Goal: Information Seeking & Learning: Learn about a topic

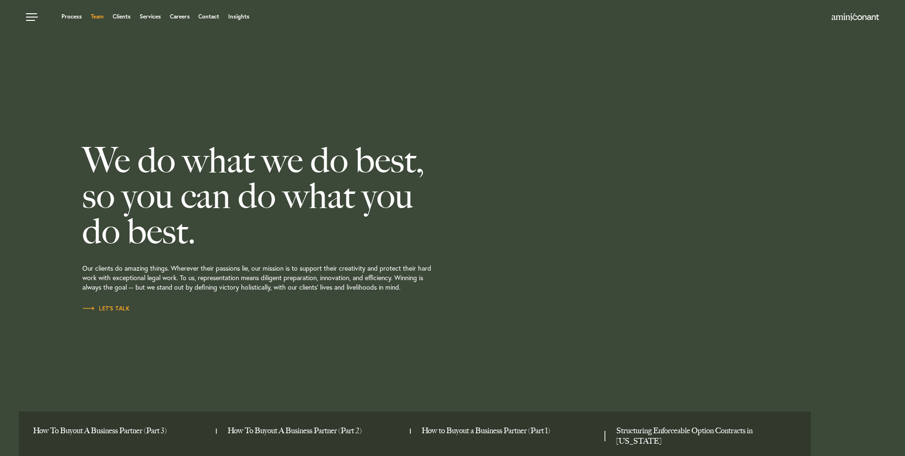
click at [95, 18] on link "Team" at bounding box center [97, 17] width 13 height 6
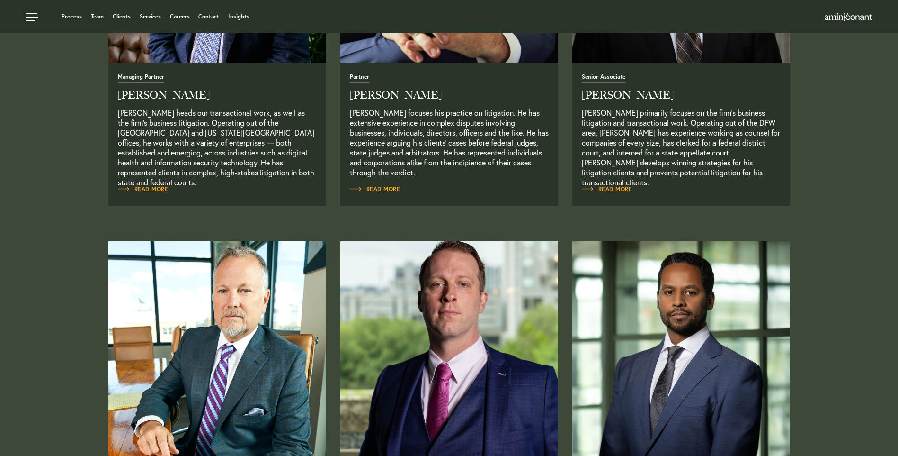
scroll to position [521, 0]
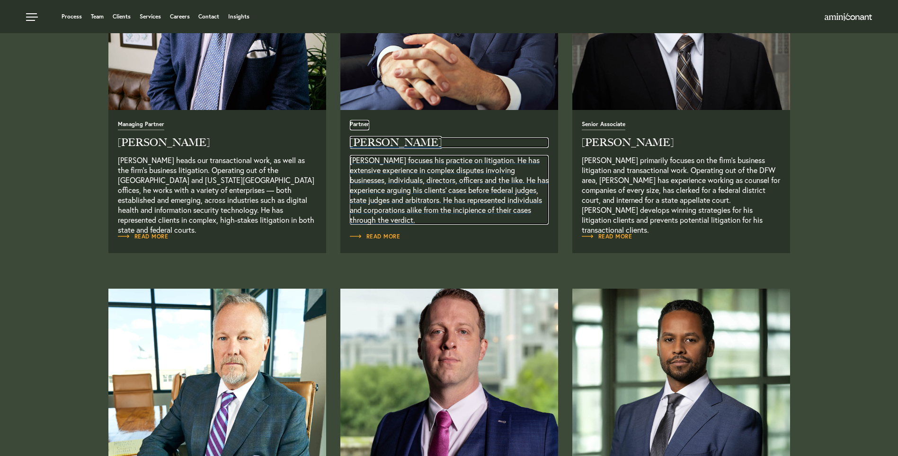
click at [382, 169] on p "Alex Conant focuses his practice on litigation. He has extensive experience in …" at bounding box center [449, 190] width 199 height 70
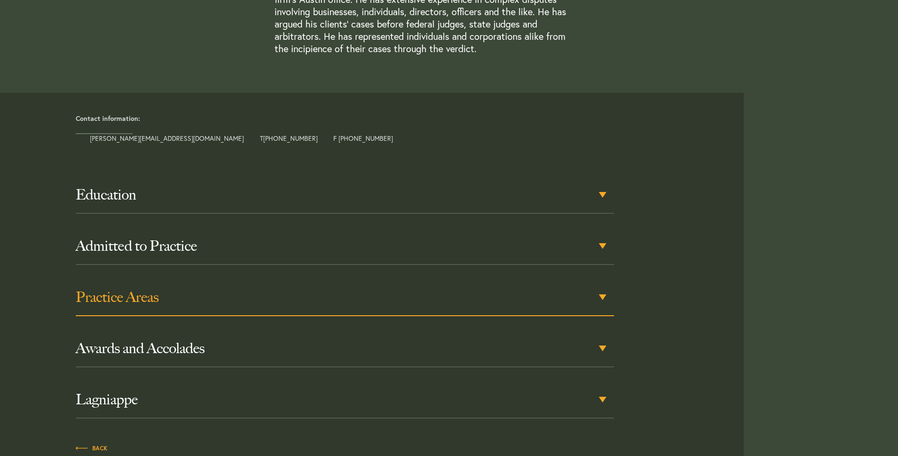
scroll to position [379, 0]
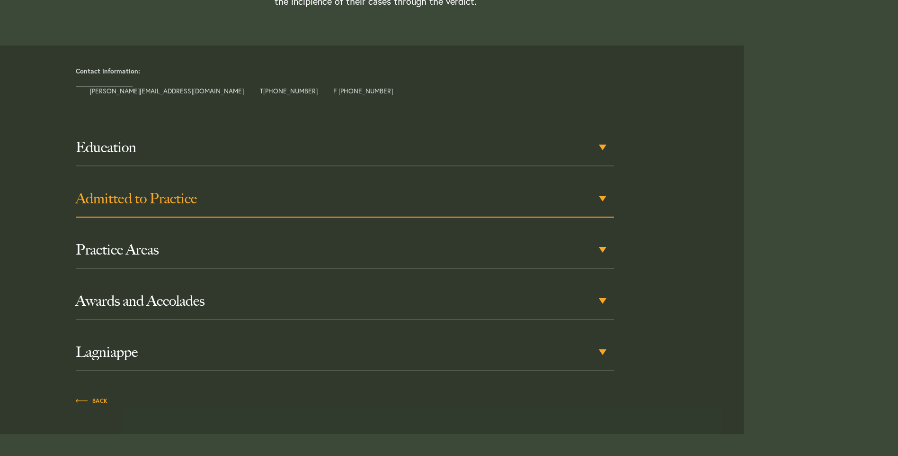
click at [582, 200] on h3 "Admitted to Practice" at bounding box center [345, 198] width 538 height 17
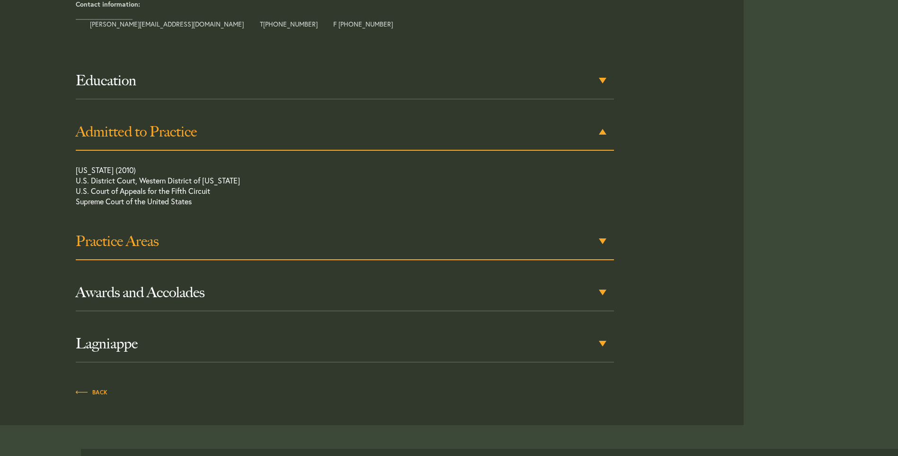
click at [548, 242] on h3 "Practice Areas" at bounding box center [345, 240] width 538 height 17
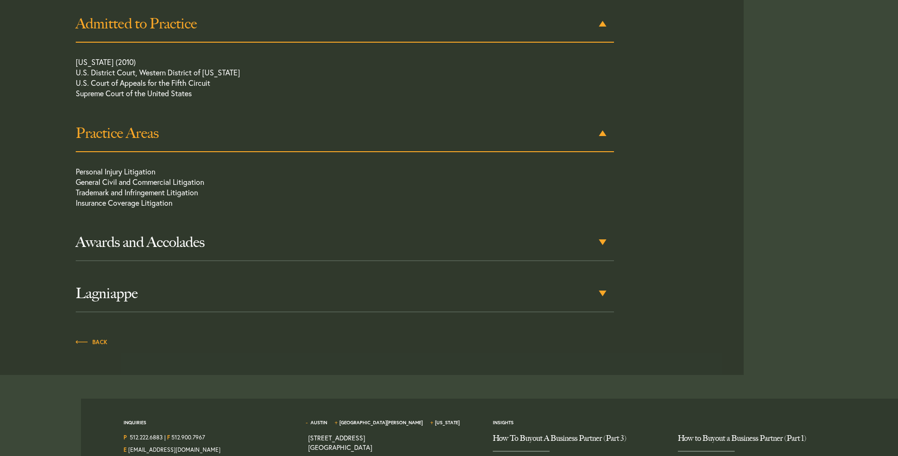
scroll to position [555, 0]
